Goal: Transaction & Acquisition: Register for event/course

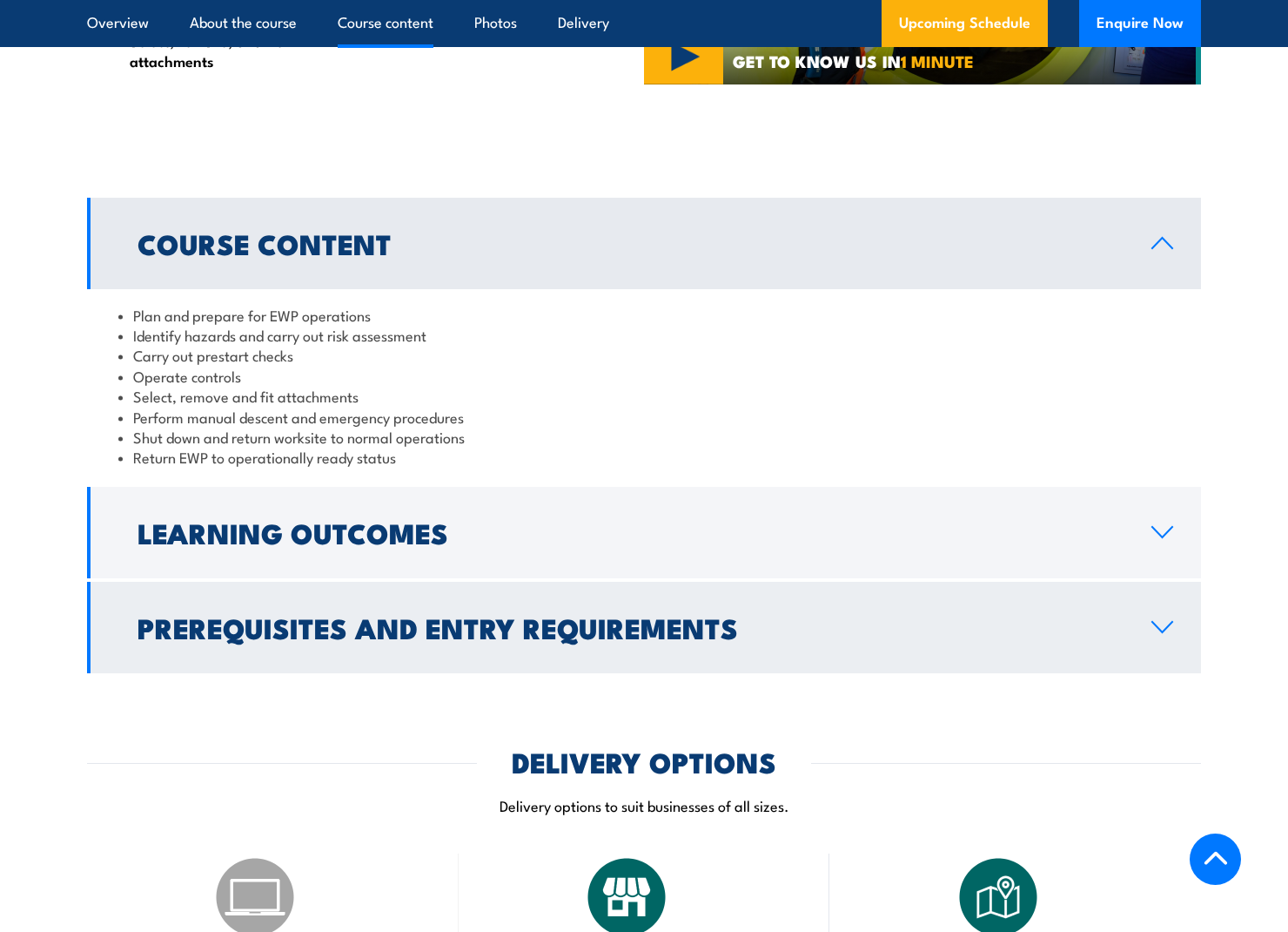
scroll to position [1241, 0]
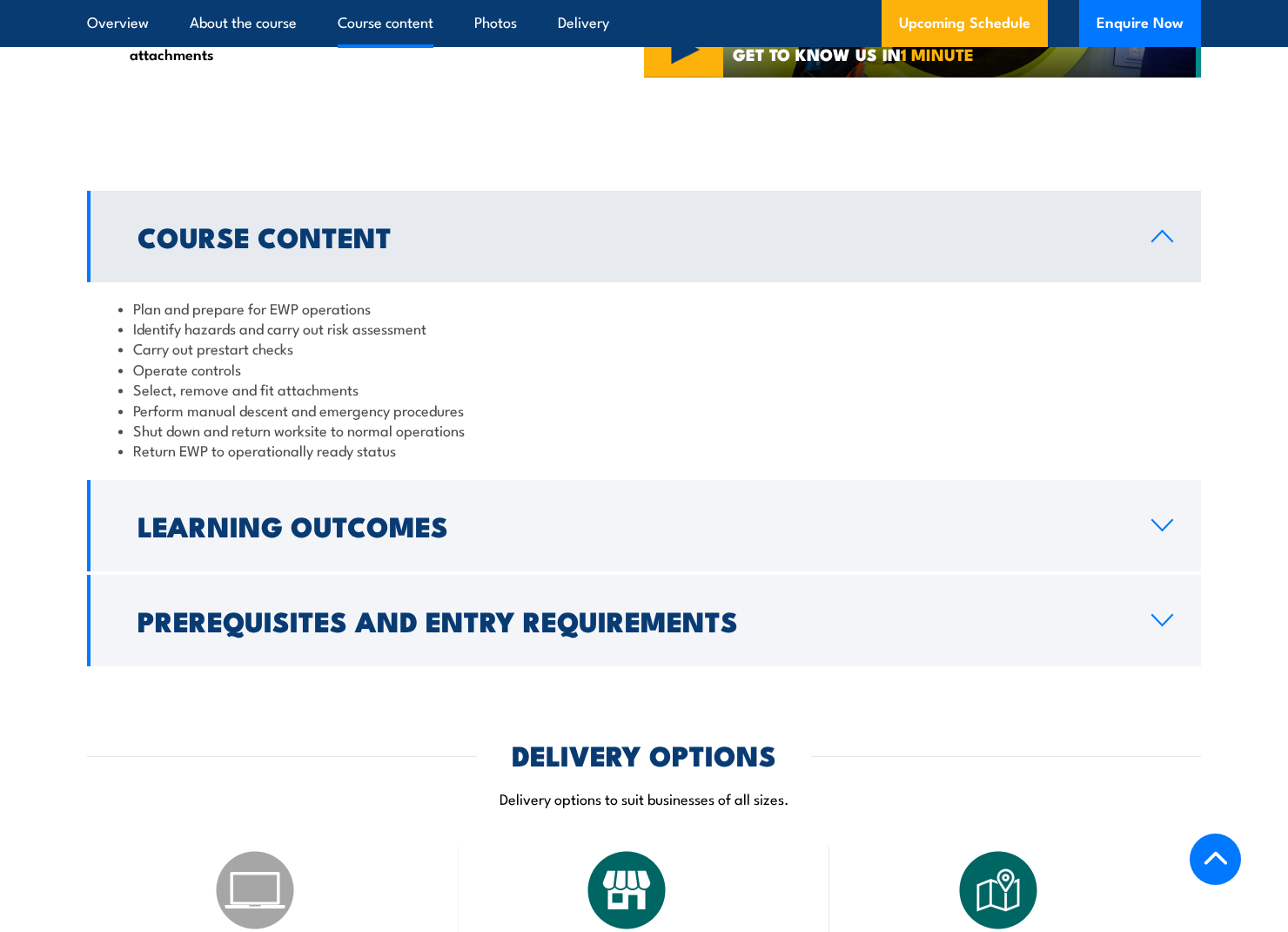
click at [1158, 613] on icon at bounding box center [1163, 620] width 24 height 14
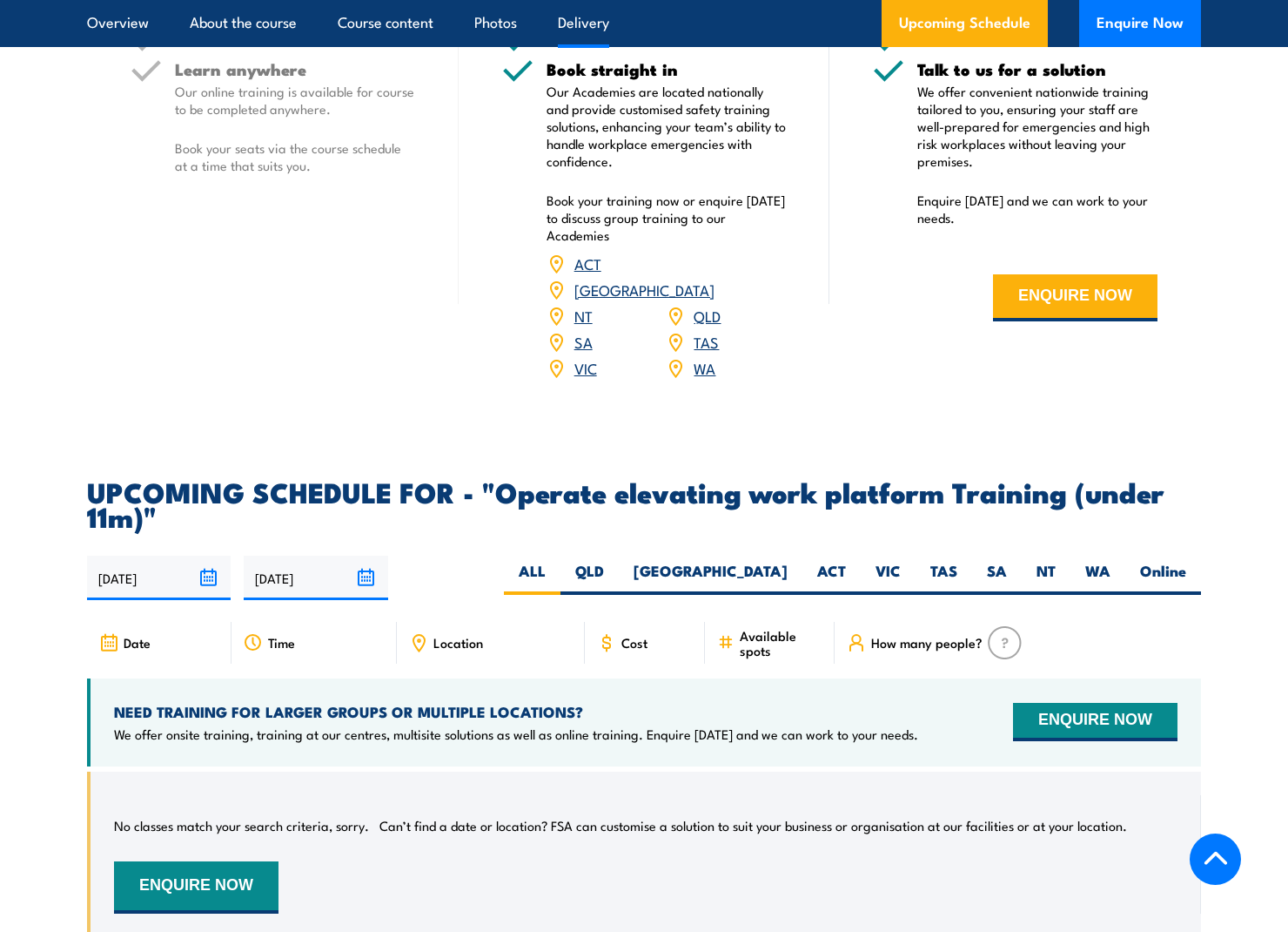
scroll to position [2425, 0]
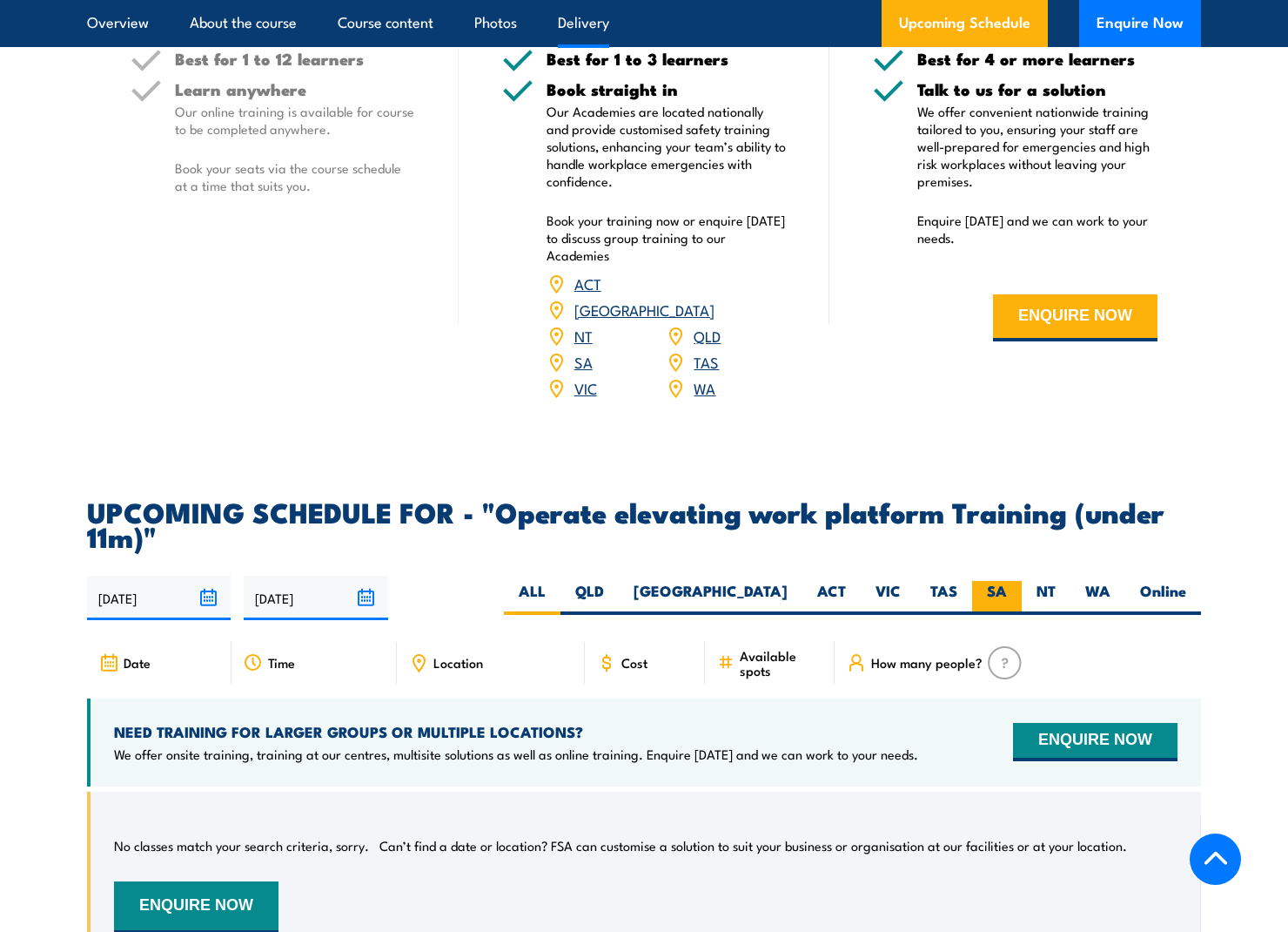
click at [999, 581] on label "SA" at bounding box center [997, 598] width 50 height 34
click at [1007, 581] on input "SA" at bounding box center [1012, 586] width 11 height 11
radio input "true"
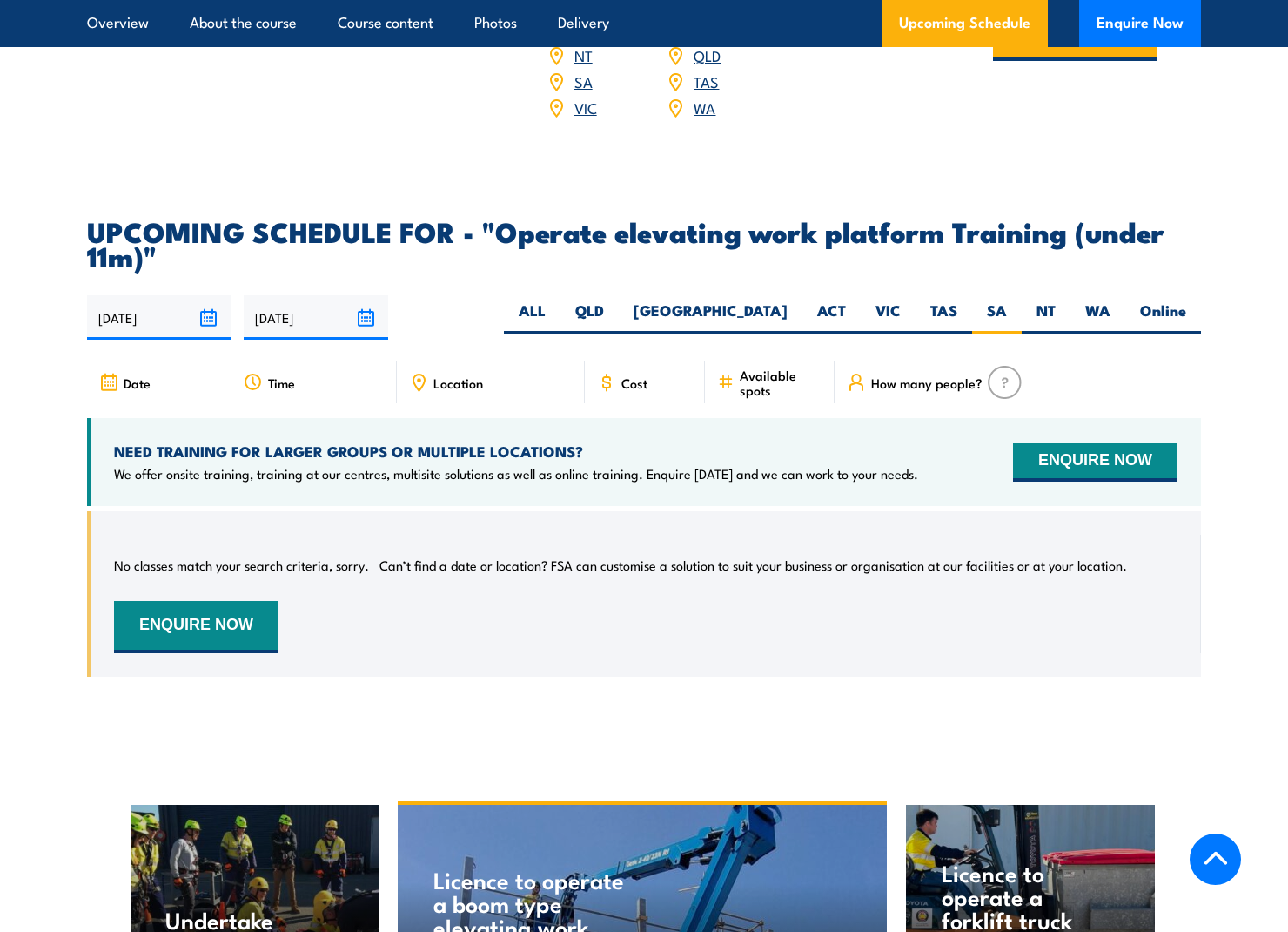
scroll to position [2442, 0]
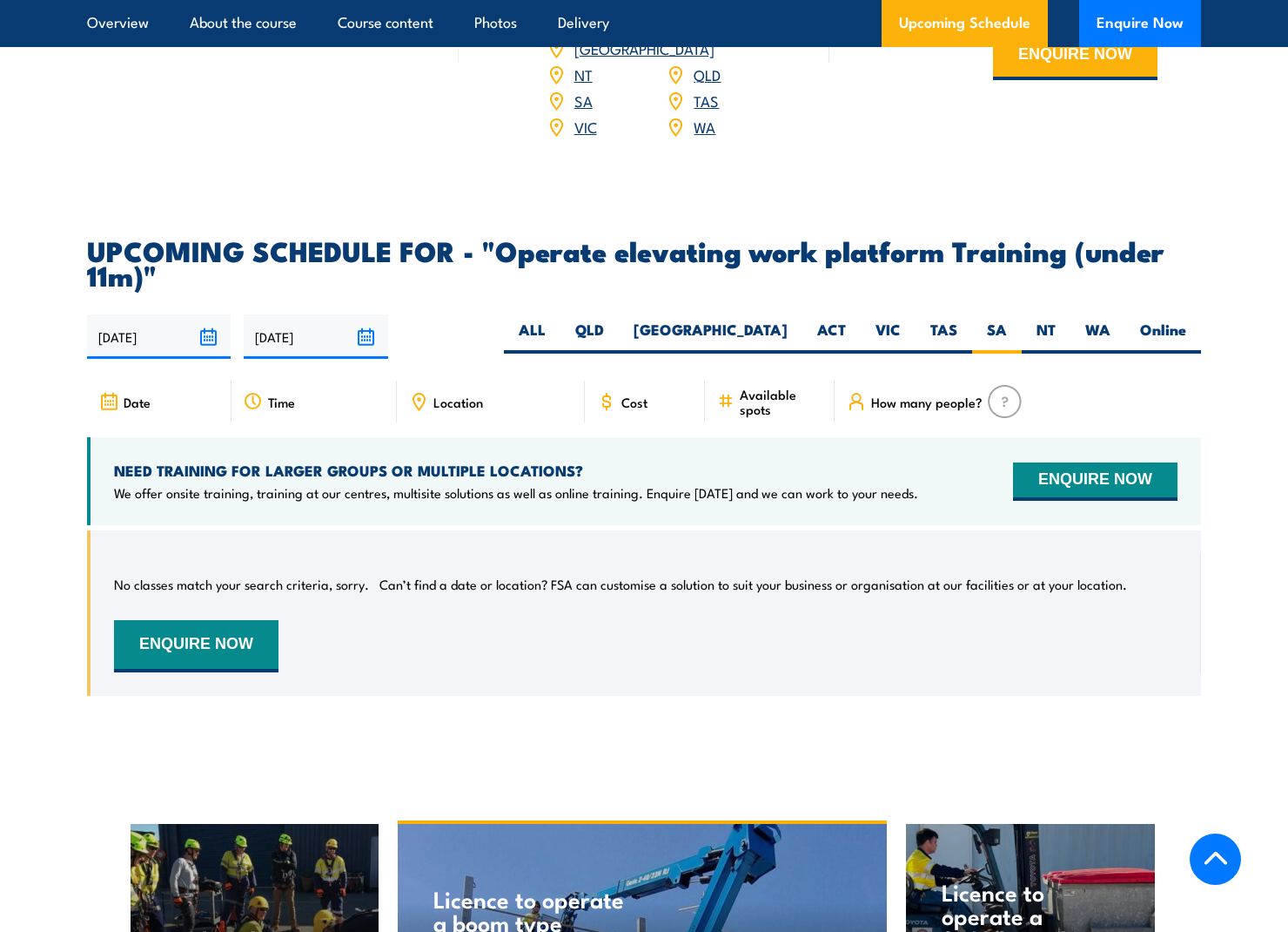
click at [629, 395] on span "Cost" at bounding box center [634, 402] width 26 height 15
click at [613, 392] on icon at bounding box center [606, 401] width 19 height 19
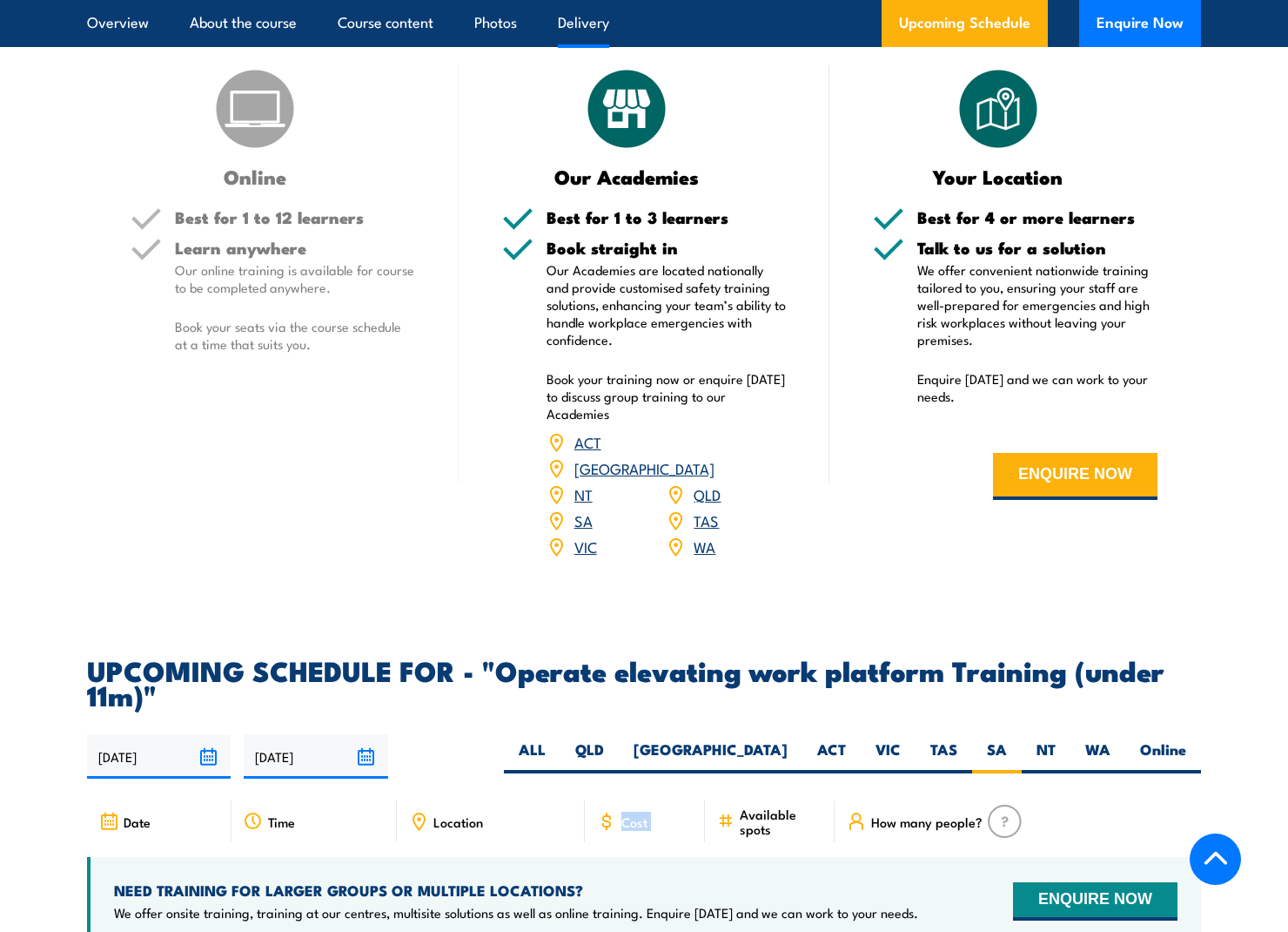
scroll to position [2022, 0]
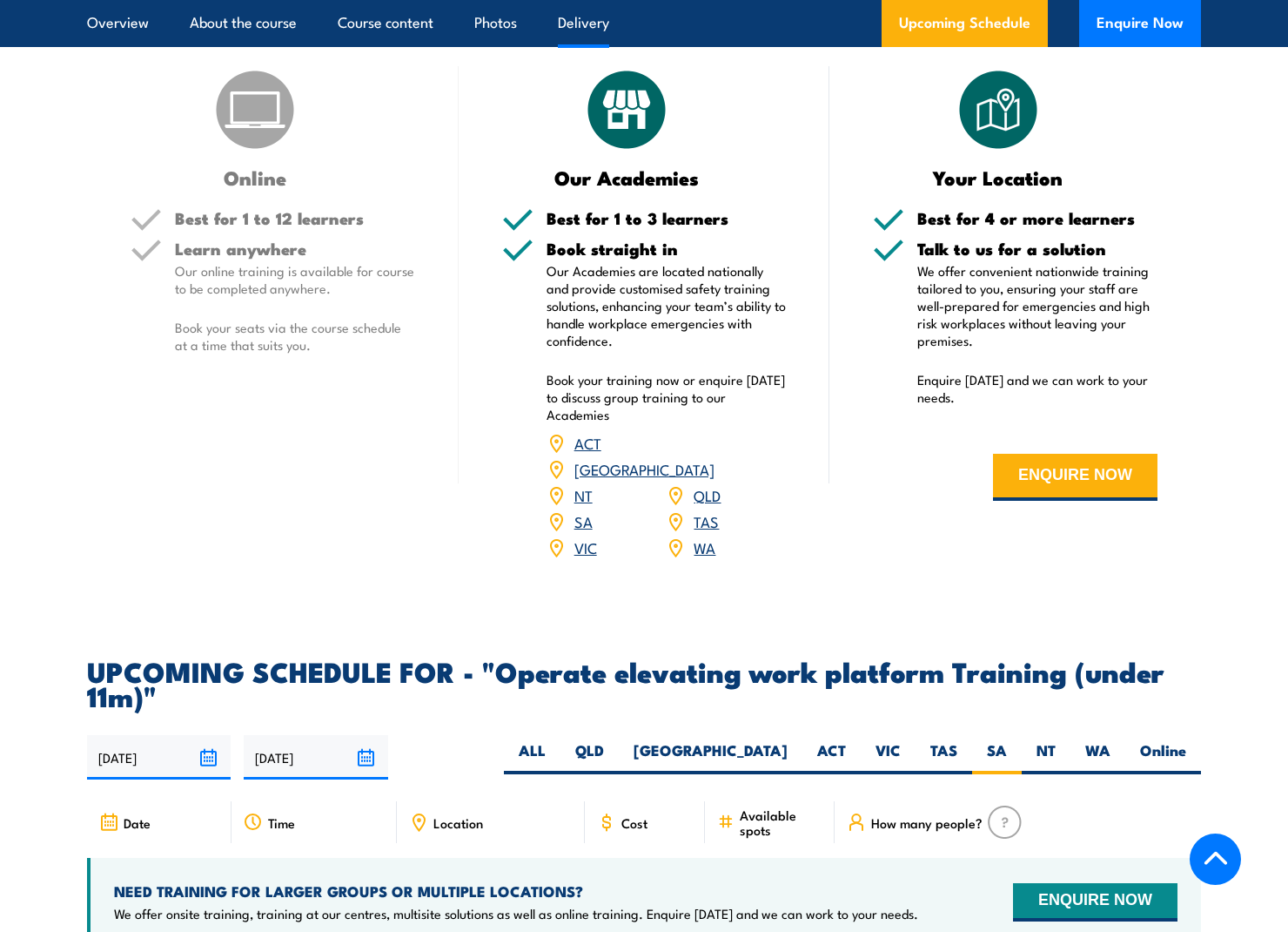
click at [302, 337] on p "Book your seats via the course schedule at a time that suits you." at bounding box center [295, 336] width 241 height 35
click at [581, 510] on link "SA" at bounding box center [583, 520] width 18 height 21
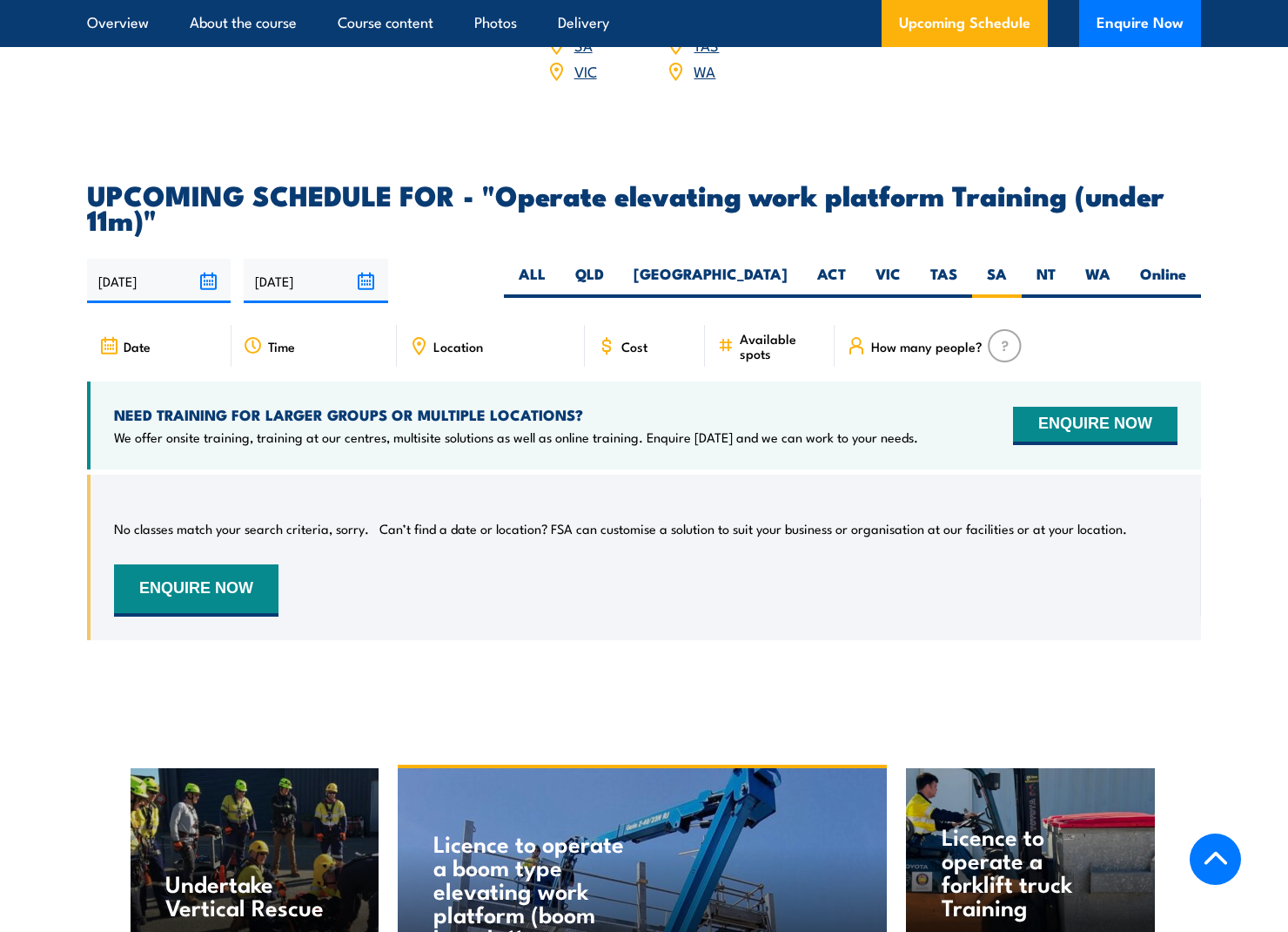
scroll to position [2491, 0]
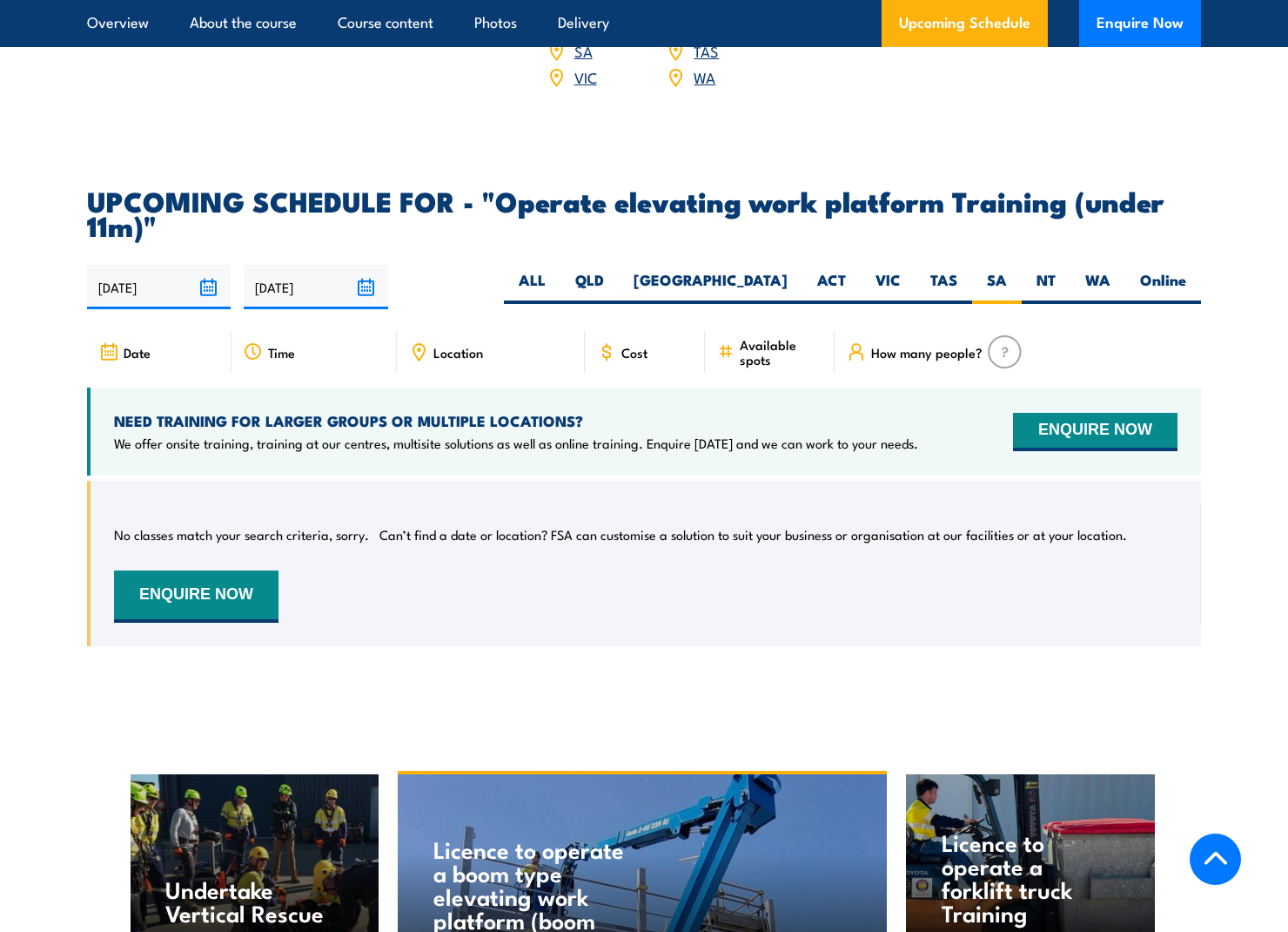
click at [637, 345] on span "Cost" at bounding box center [634, 352] width 26 height 15
click at [206, 265] on input "[DATE]" at bounding box center [159, 287] width 144 height 44
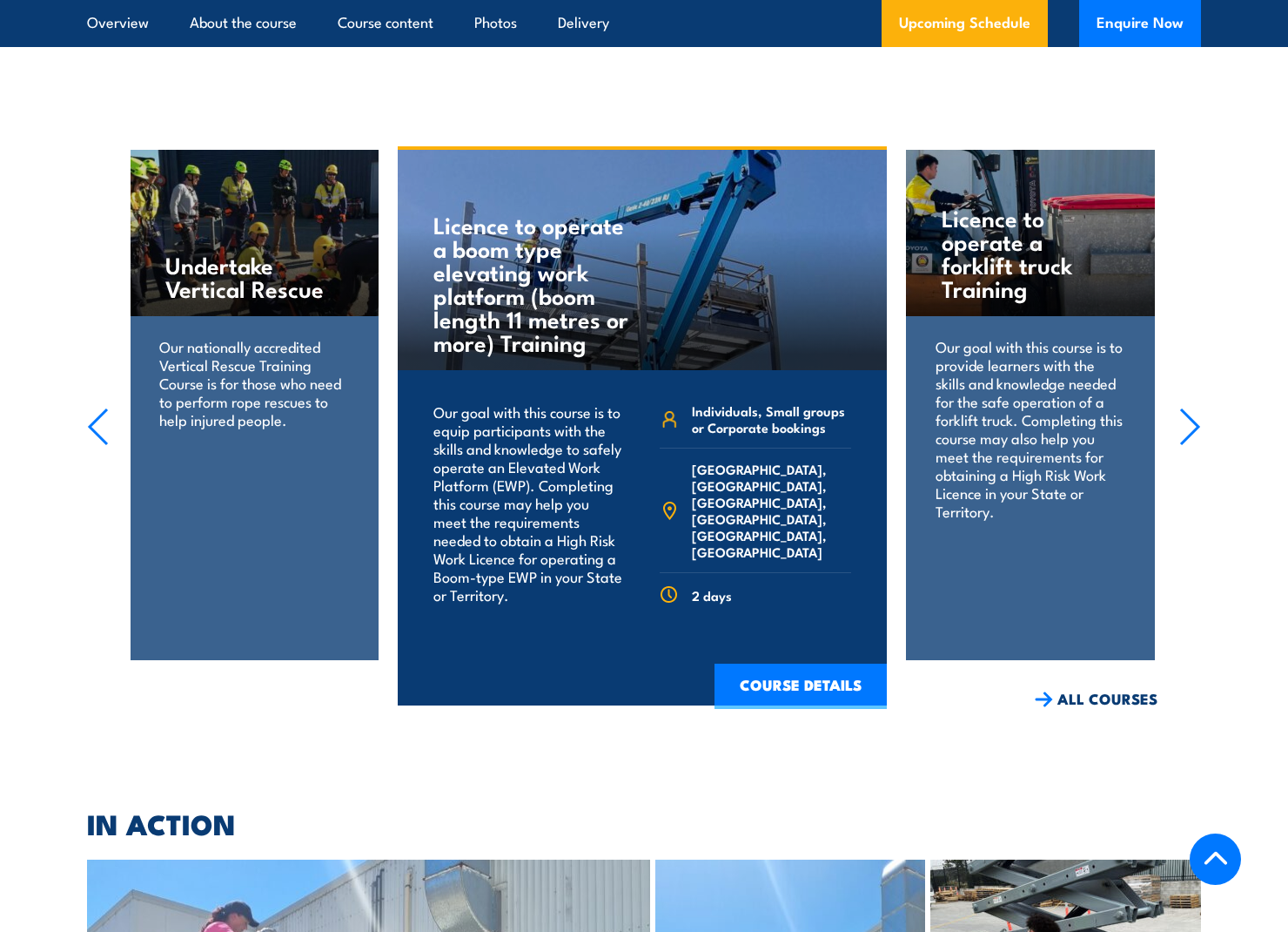
scroll to position [3103, 0]
